Goal: Information Seeking & Learning: Check status

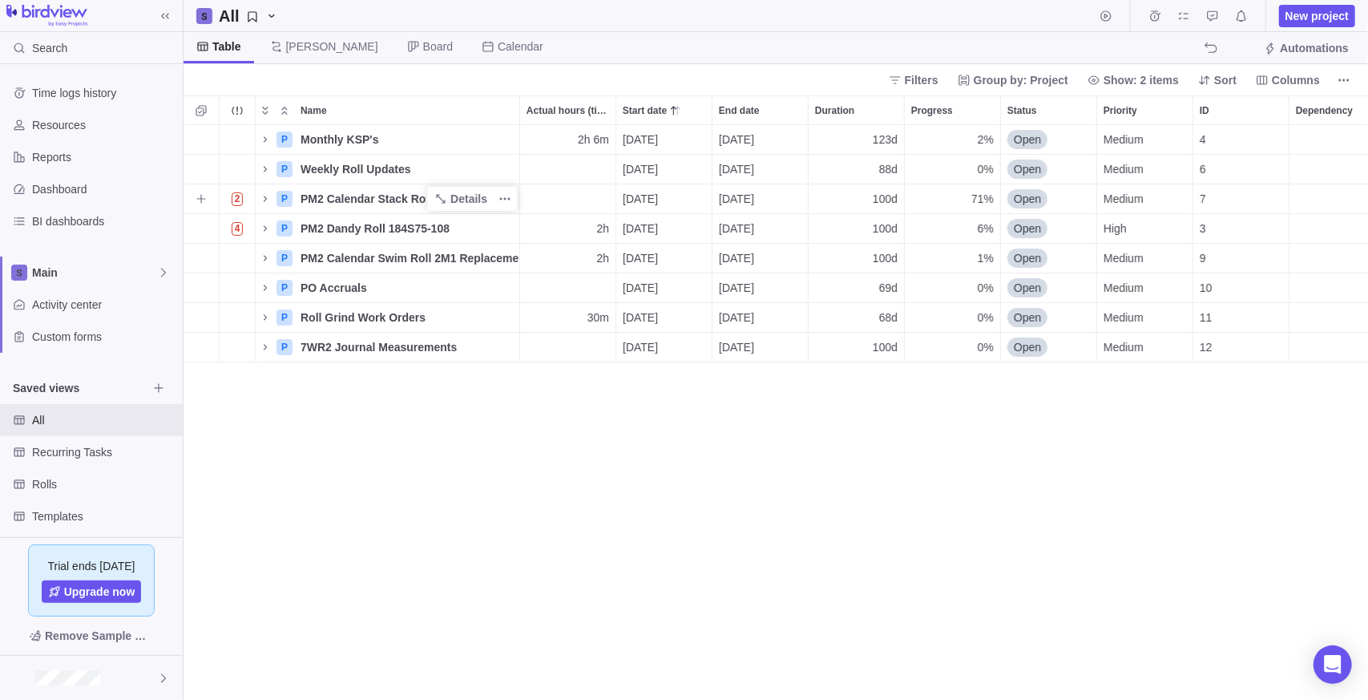
scroll to position [563, 1173]
click at [259, 200] on icon "Name" at bounding box center [265, 198] width 13 height 13
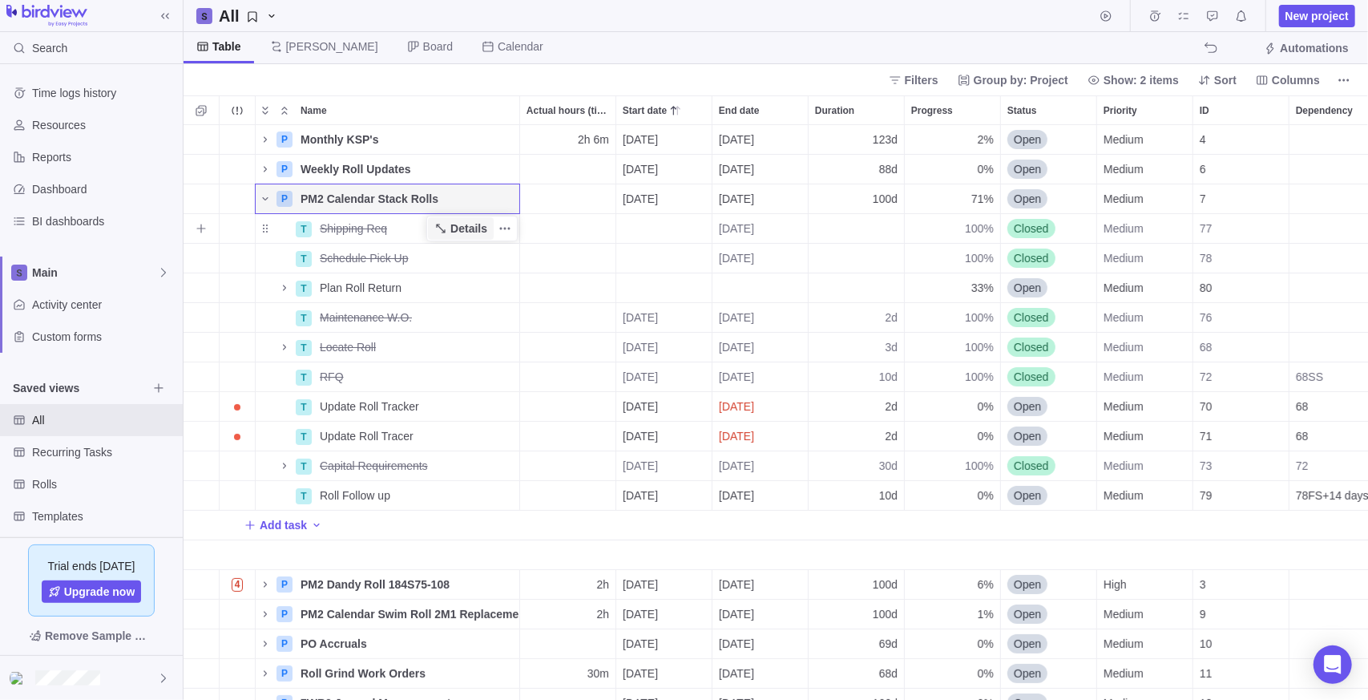
click at [450, 228] on span "Details" at bounding box center [461, 228] width 66 height 22
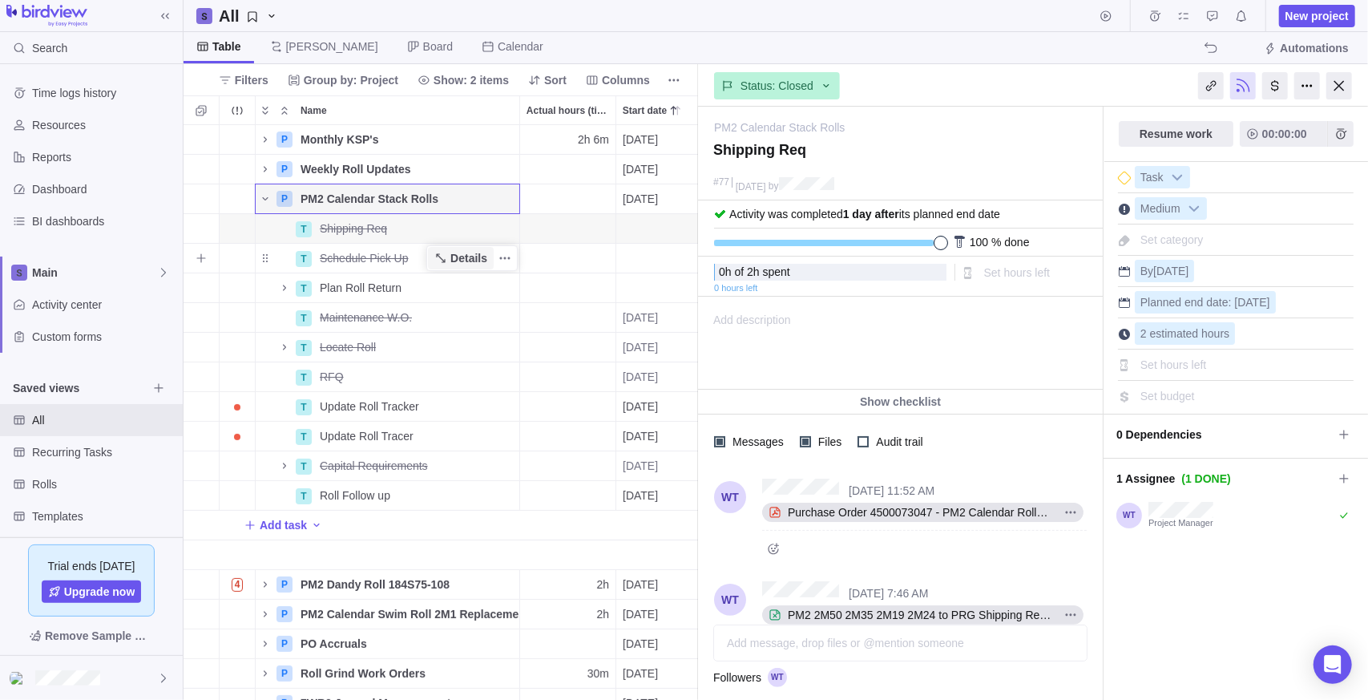
click at [461, 263] on span "Details" at bounding box center [468, 258] width 37 height 16
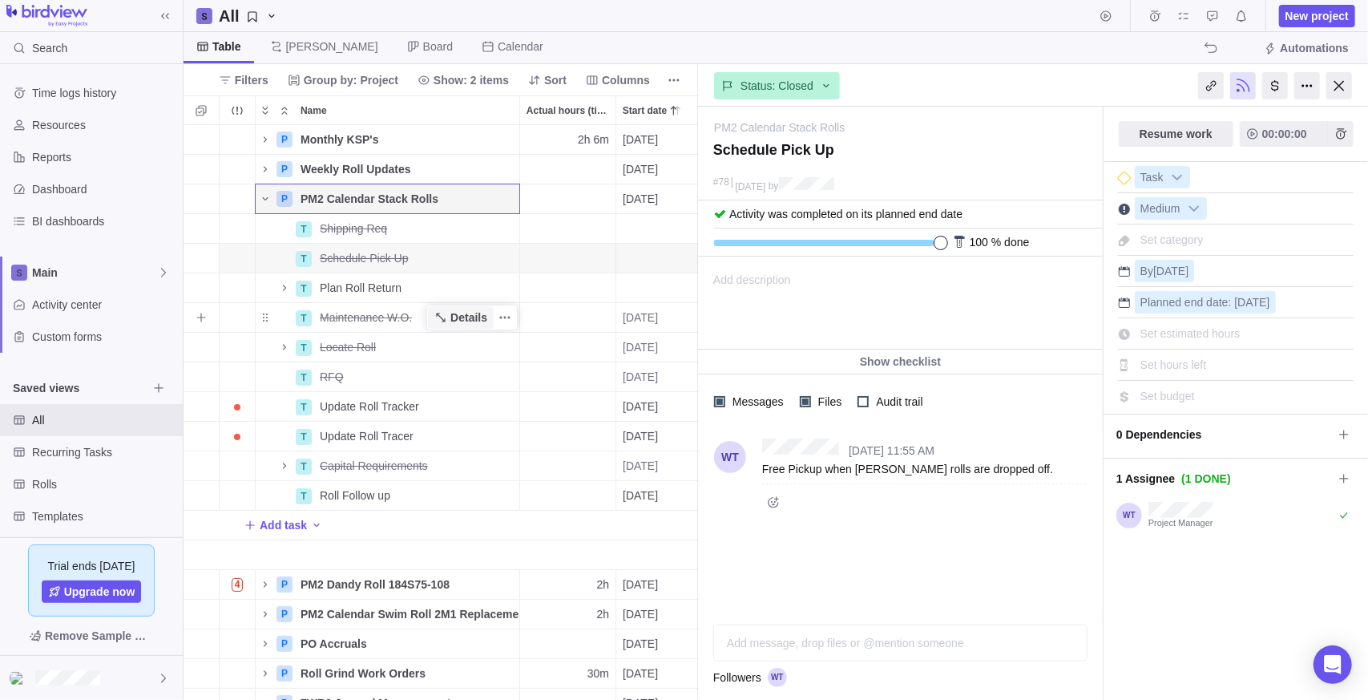
click at [432, 317] on span "Details" at bounding box center [461, 317] width 66 height 22
click at [447, 346] on icon "Name" at bounding box center [440, 347] width 13 height 13
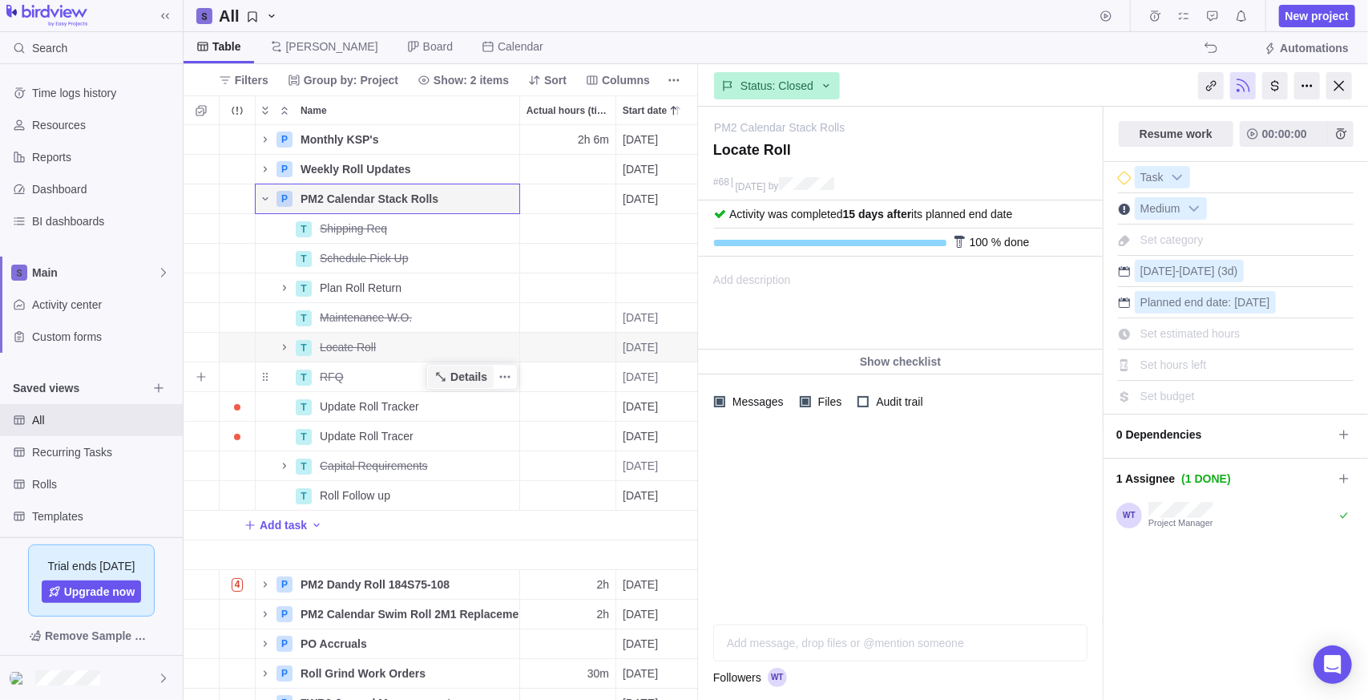
click at [459, 380] on span "Details" at bounding box center [468, 377] width 37 height 16
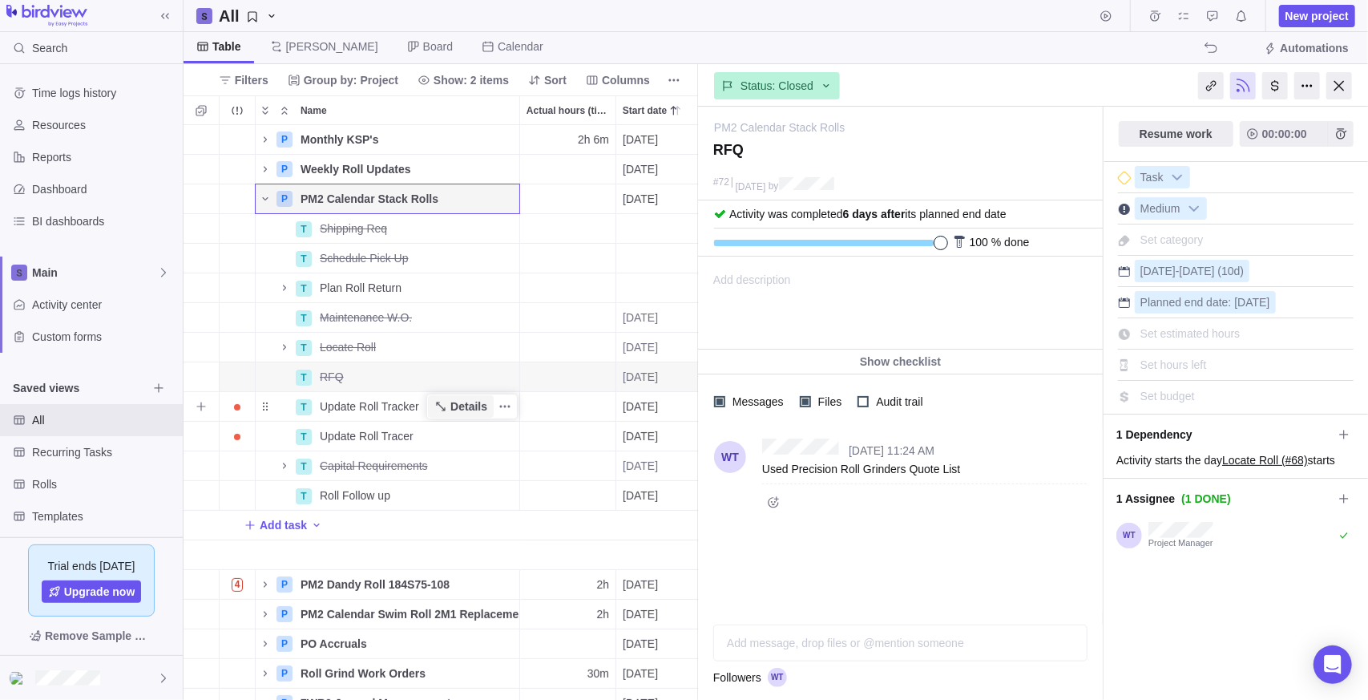
click at [455, 406] on span "Details" at bounding box center [468, 406] width 37 height 16
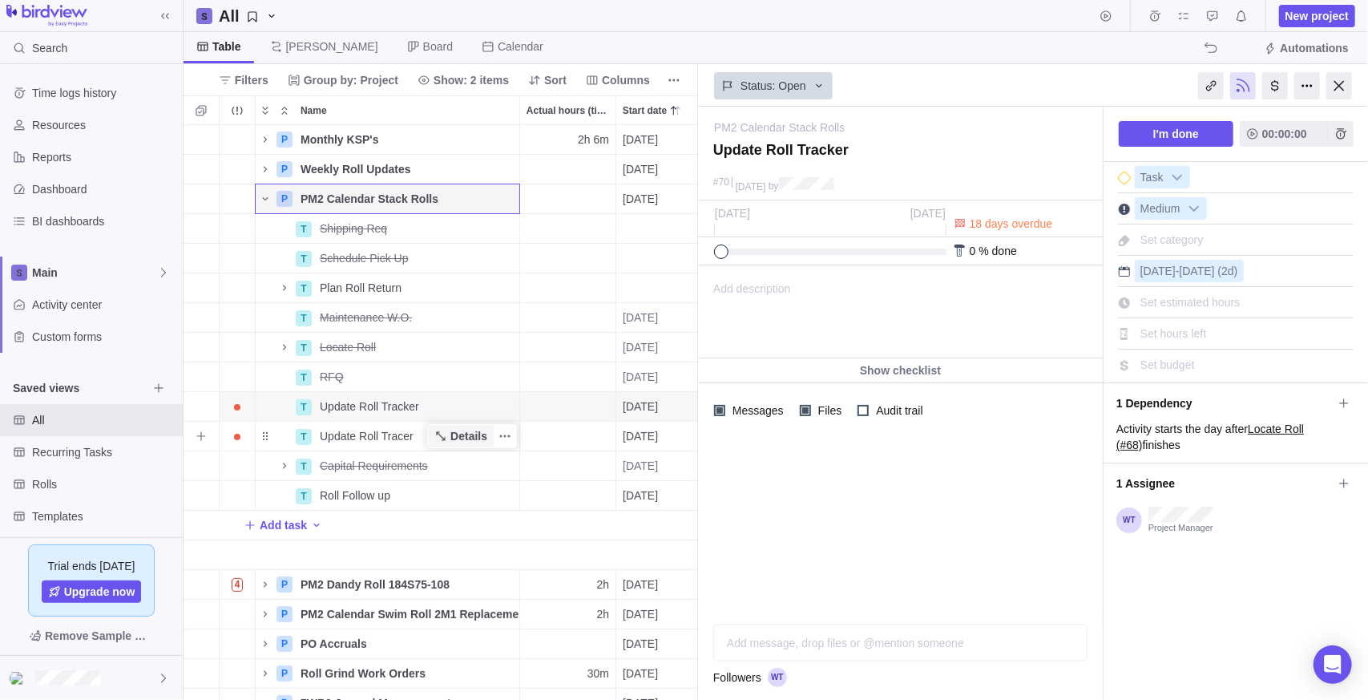
click at [452, 437] on span "Details" at bounding box center [468, 436] width 37 height 16
click at [453, 466] on span "Details" at bounding box center [468, 466] width 37 height 16
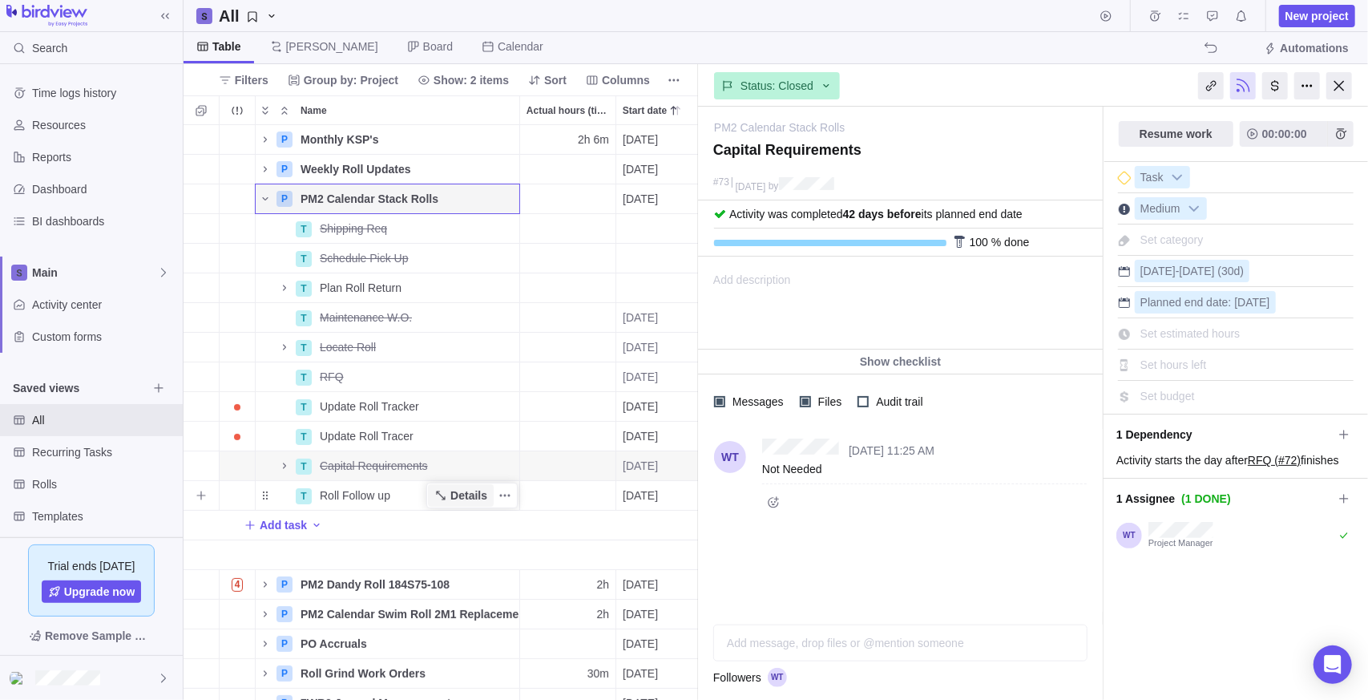
click at [466, 494] on span "Details" at bounding box center [468, 495] width 37 height 16
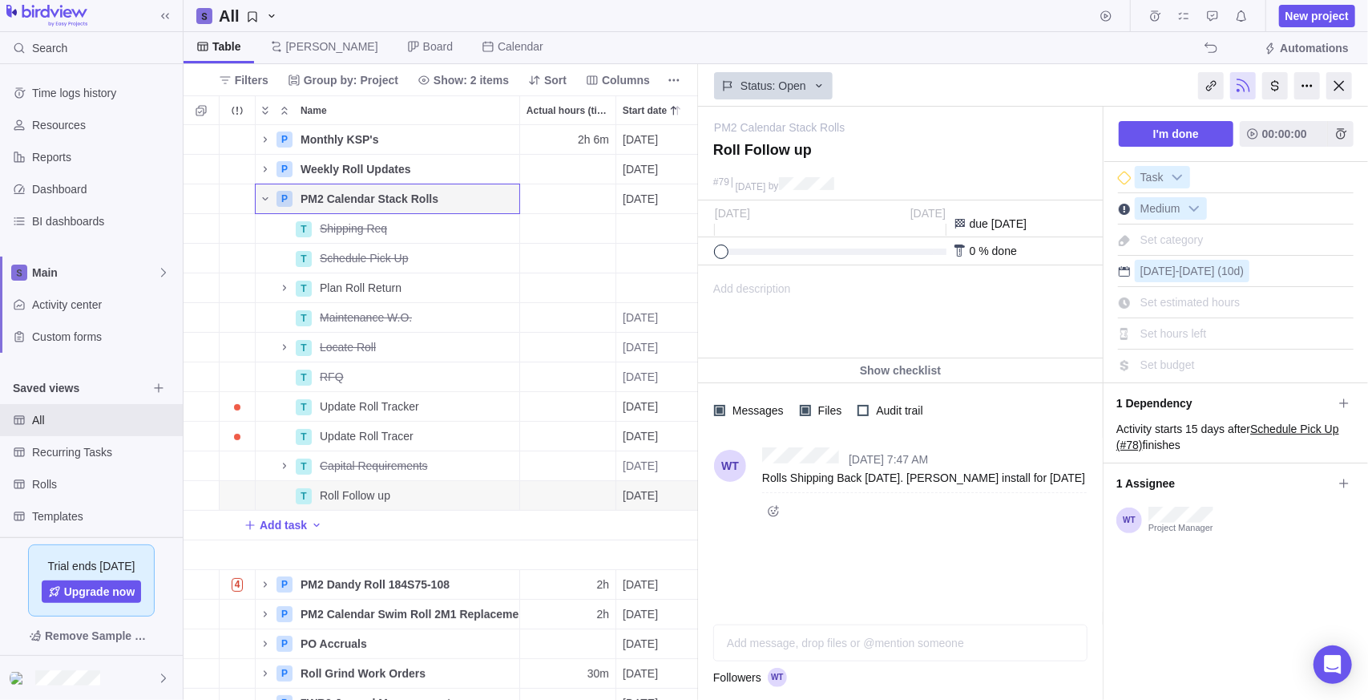
click at [849, 646] on div "Add message, drop files or @mention someone AI" at bounding box center [900, 642] width 374 height 37
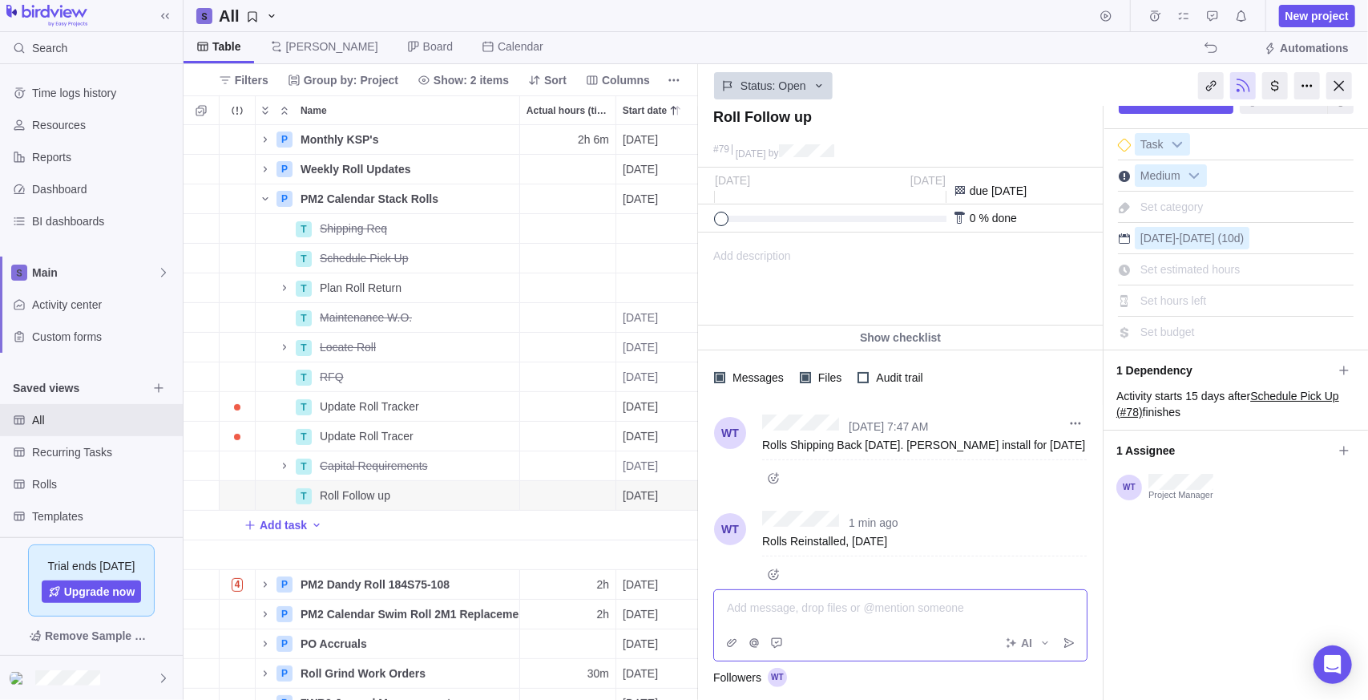
scroll to position [46, 0]
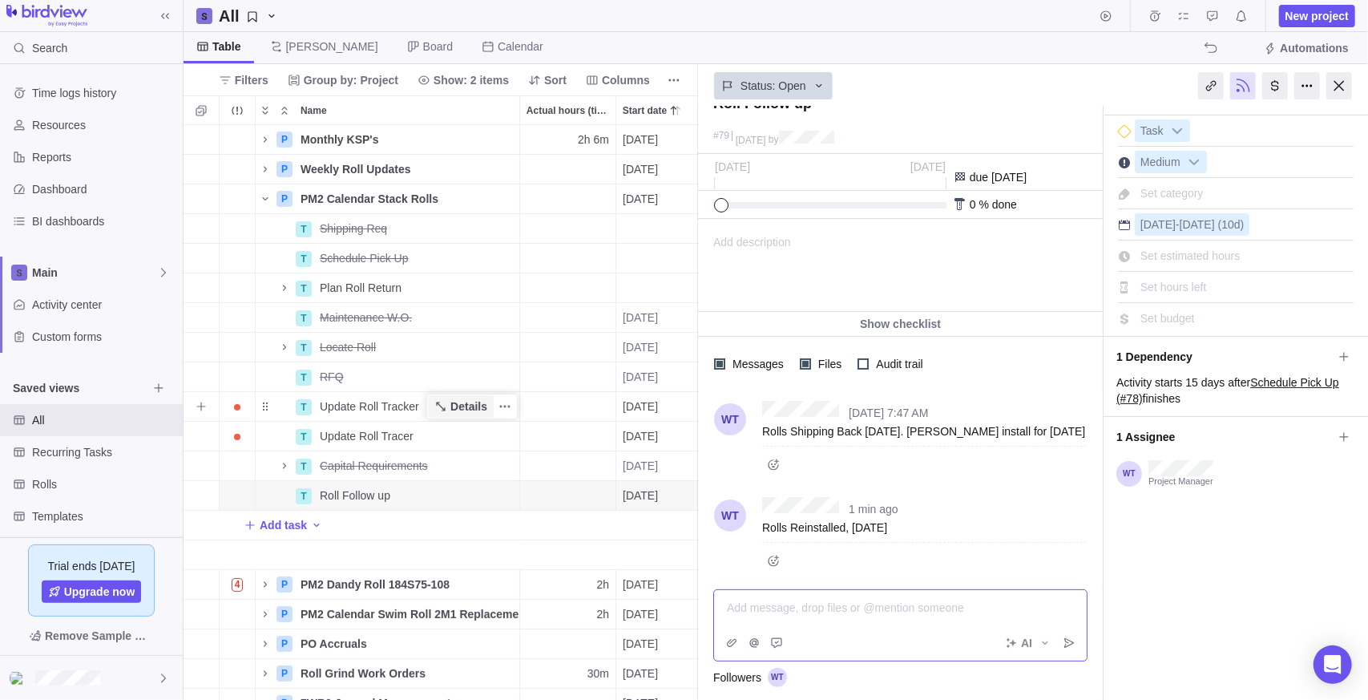
click at [459, 417] on span "Details" at bounding box center [461, 406] width 66 height 22
